Goal: Register for event/course

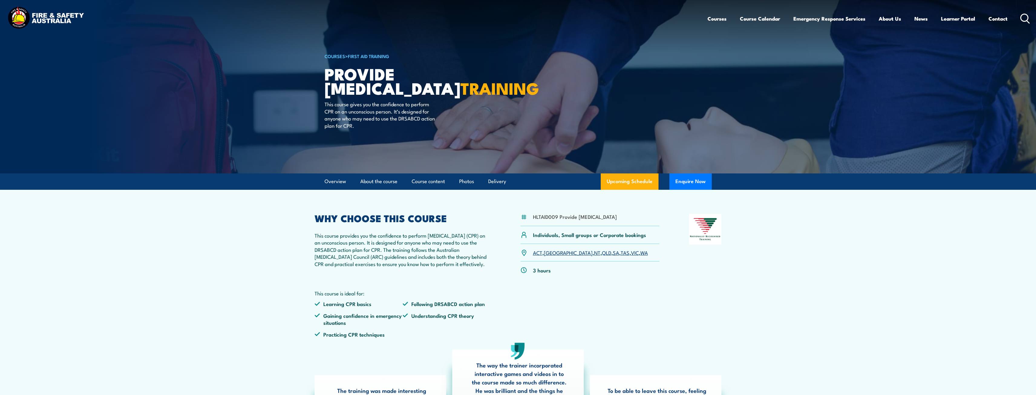
click at [613, 256] on link "SA" at bounding box center [616, 252] width 6 height 7
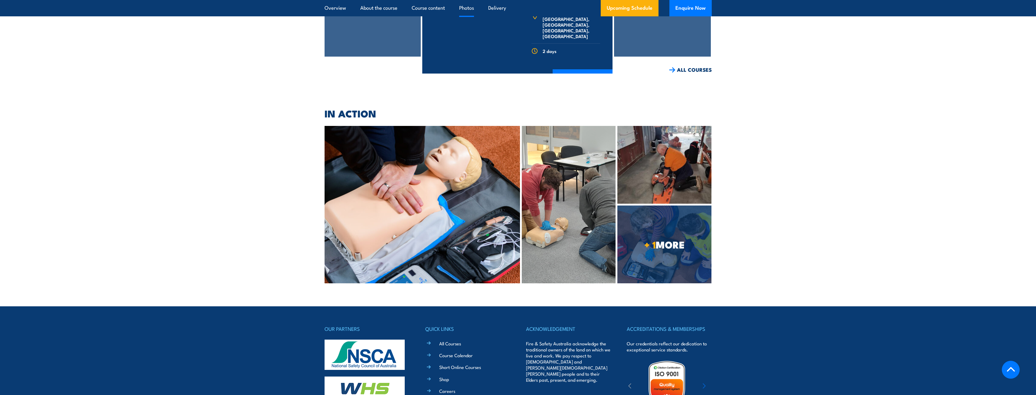
scroll to position [1431, 0]
